Goal: Navigation & Orientation: Find specific page/section

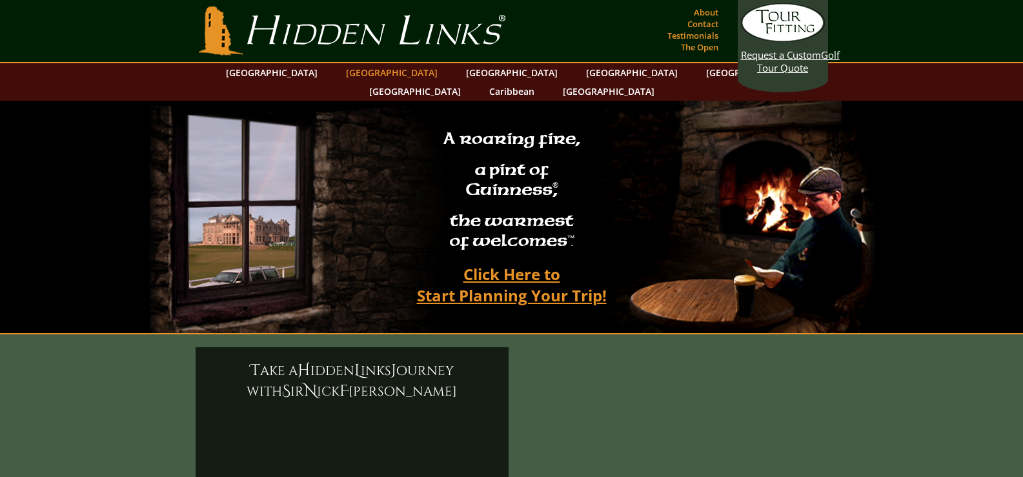
click at [356, 71] on link "[GEOGRAPHIC_DATA]" at bounding box center [392, 72] width 105 height 19
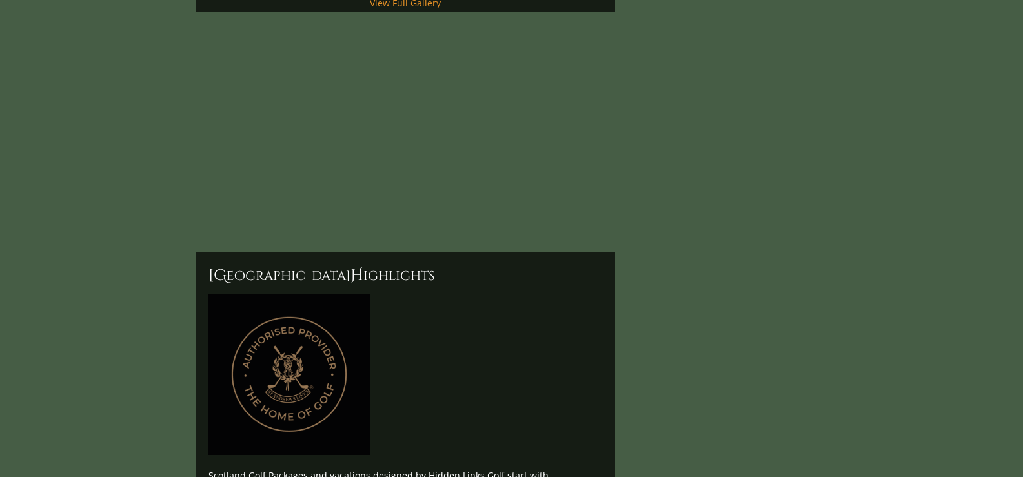
scroll to position [10, 0]
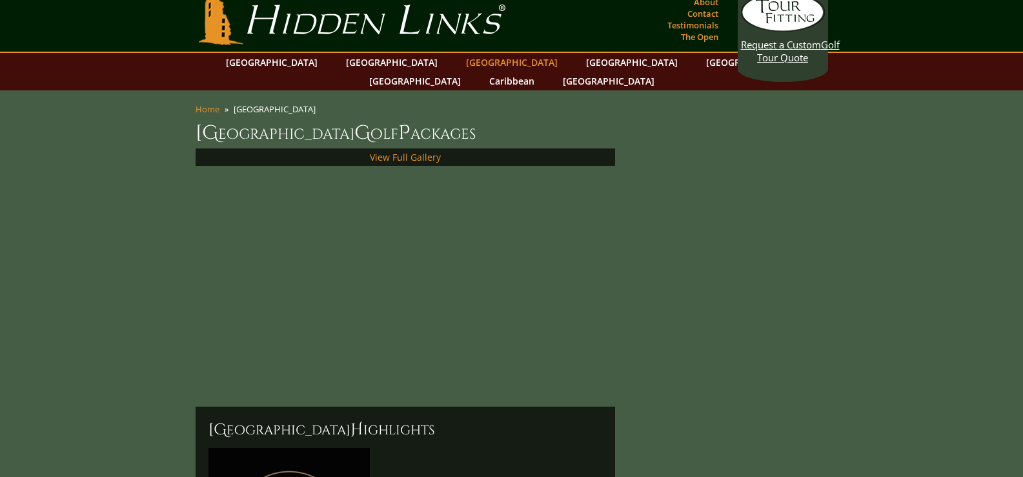
click at [460, 69] on link "[GEOGRAPHIC_DATA]" at bounding box center [512, 62] width 105 height 19
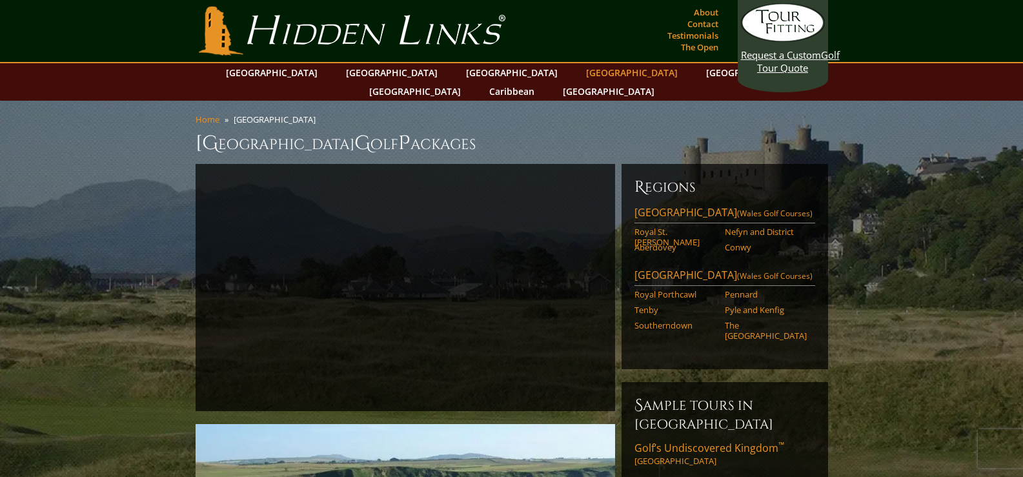
click at [580, 69] on link "[GEOGRAPHIC_DATA]" at bounding box center [632, 72] width 105 height 19
click at [700, 74] on link "[GEOGRAPHIC_DATA]" at bounding box center [752, 72] width 105 height 19
click at [467, 82] on link "[GEOGRAPHIC_DATA]" at bounding box center [415, 91] width 105 height 19
click at [541, 82] on link "Caribbean" at bounding box center [512, 91] width 58 height 19
click at [661, 82] on link "[GEOGRAPHIC_DATA]" at bounding box center [609, 91] width 105 height 19
